Goal: Task Accomplishment & Management: Use online tool/utility

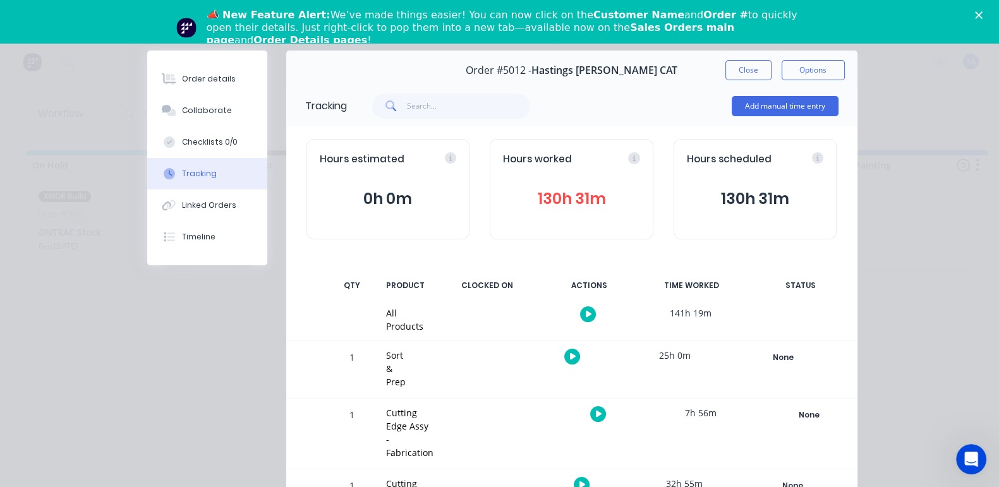
scroll to position [78, 0]
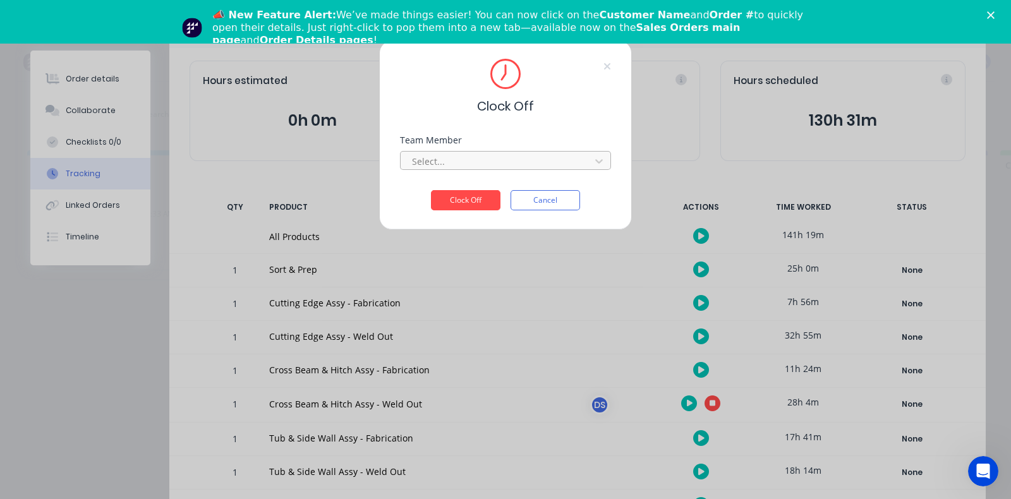
drag, startPoint x: 509, startPoint y: 150, endPoint x: 515, endPoint y: 166, distance: 16.8
click at [510, 153] on div "Select..." at bounding box center [505, 159] width 211 height 22
click at [514, 166] on div at bounding box center [497, 162] width 173 height 16
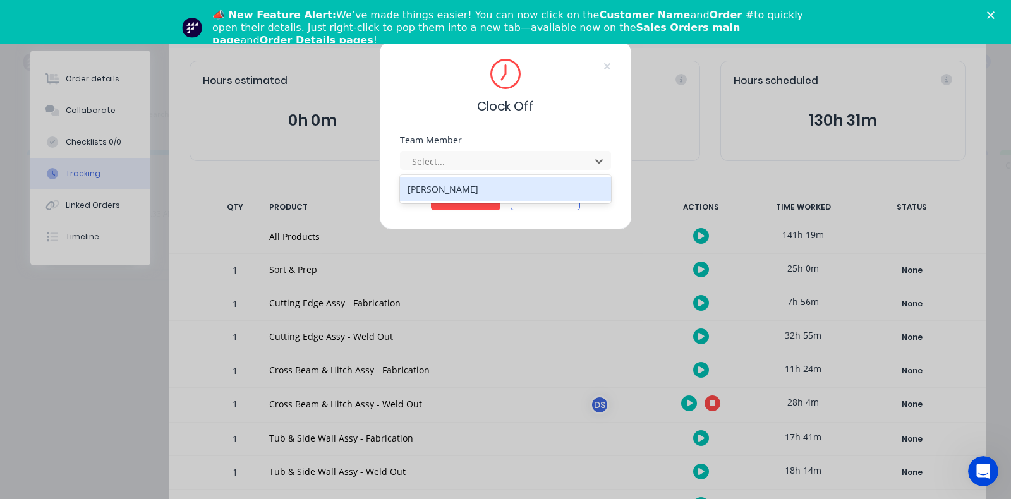
click at [447, 191] on div "[PERSON_NAME]" at bounding box center [505, 189] width 211 height 23
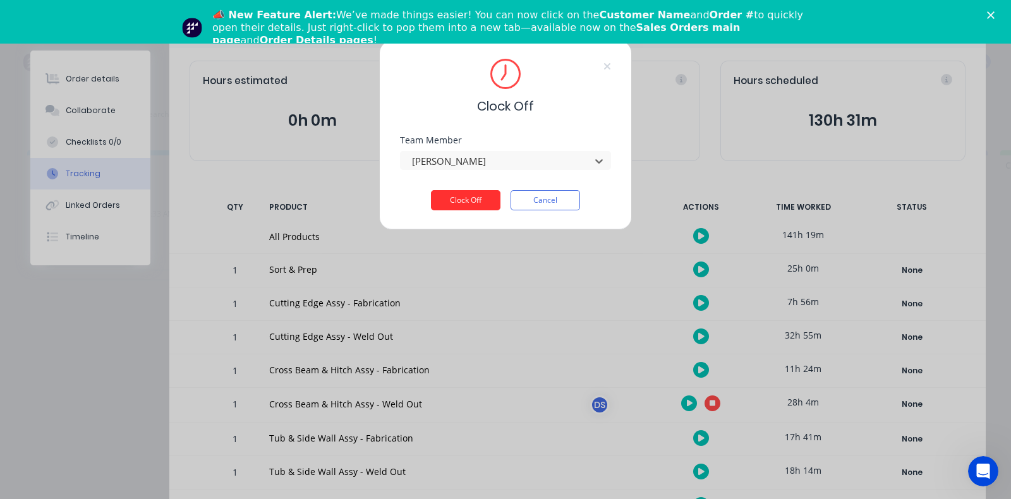
click at [461, 202] on button "Clock Off" at bounding box center [465, 200] width 69 height 20
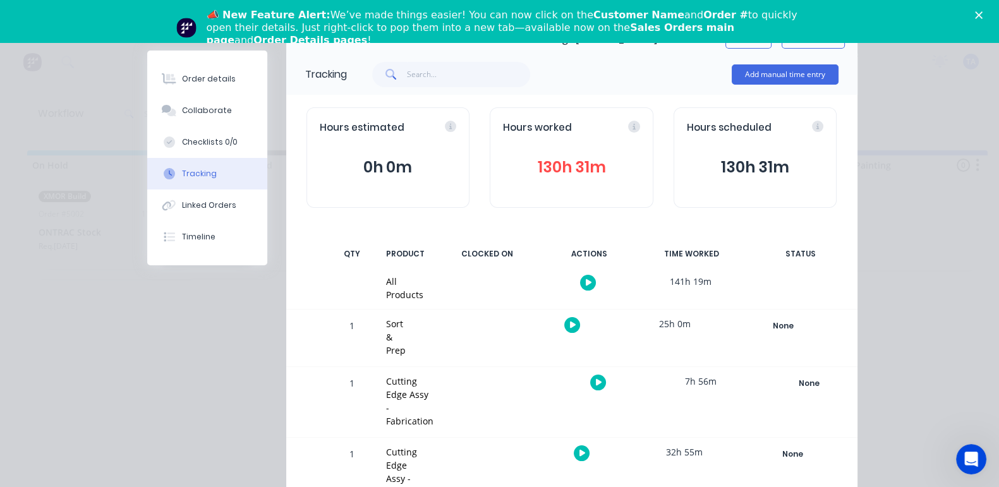
scroll to position [237, 0]
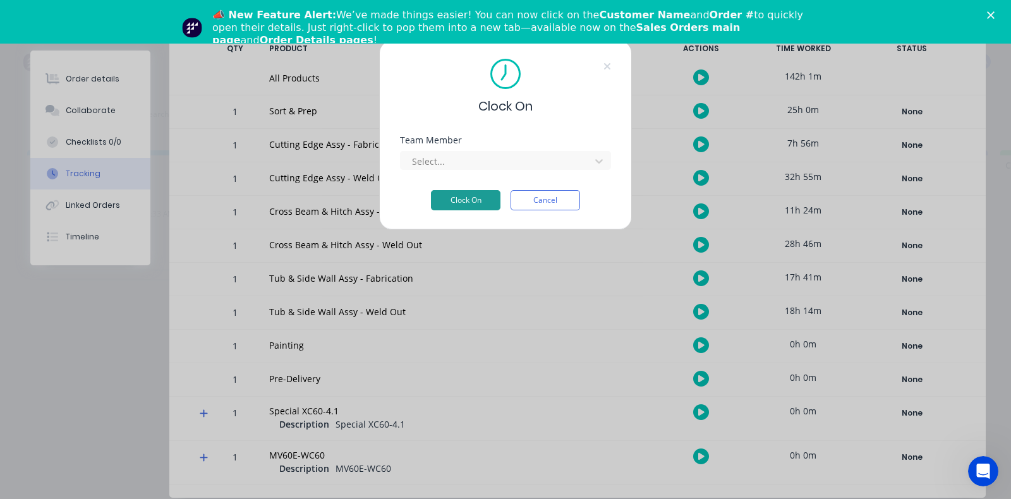
click at [458, 207] on button "Clock On" at bounding box center [465, 200] width 69 height 20
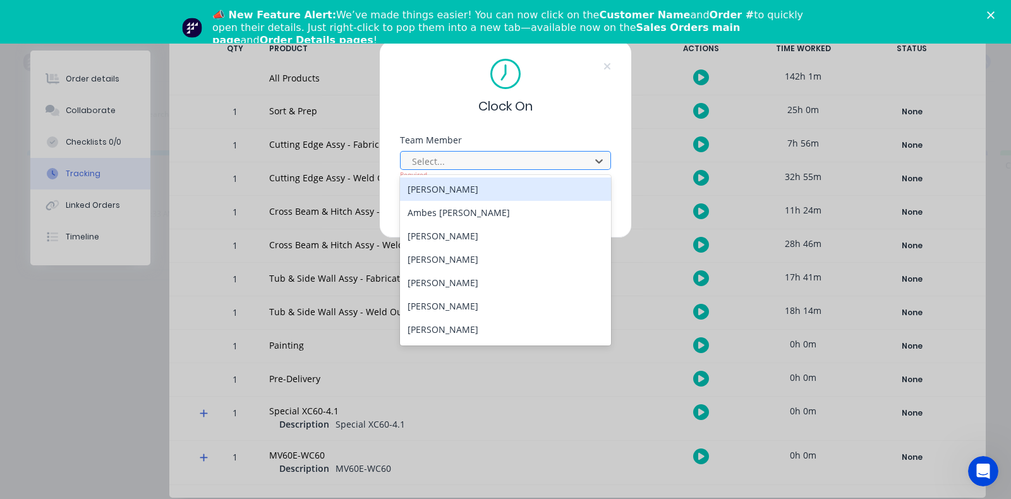
click at [461, 166] on div at bounding box center [497, 162] width 173 height 16
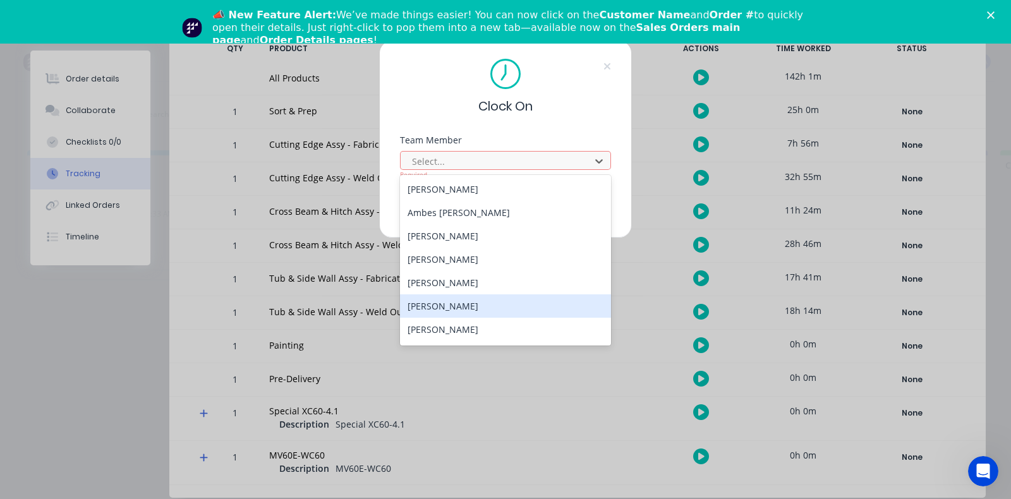
drag, startPoint x: 480, startPoint y: 302, endPoint x: 468, endPoint y: 257, distance: 46.4
click at [479, 303] on div "[PERSON_NAME]" at bounding box center [505, 305] width 211 height 23
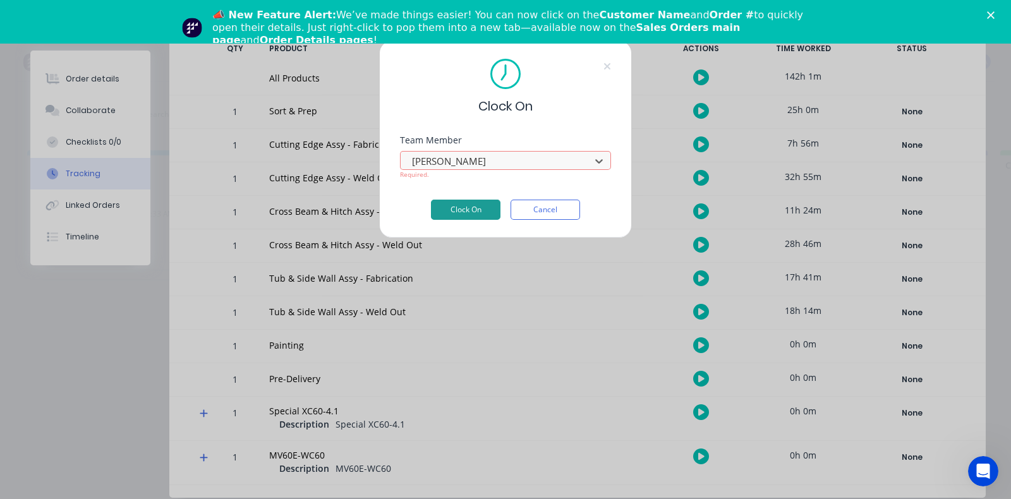
click at [470, 213] on button "Clock On" at bounding box center [465, 210] width 69 height 20
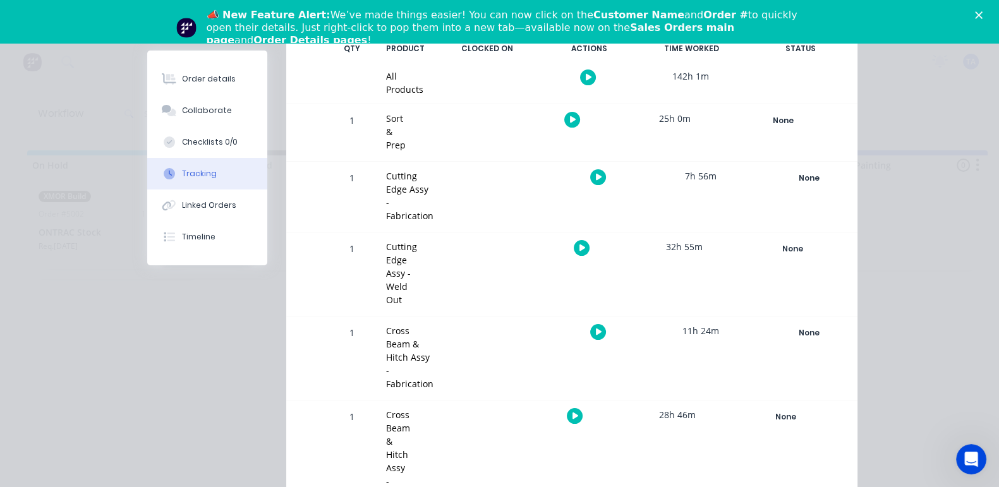
drag, startPoint x: 866, startPoint y: 279, endPoint x: 871, endPoint y: 308, distance: 30.2
click at [857, 301] on div "Tracking Add manual time entry Hours estimated 0h 0m Hours worked 130h 31m Hour…" at bounding box center [571, 392] width 571 height 1089
